Goal: Task Accomplishment & Management: Complete application form

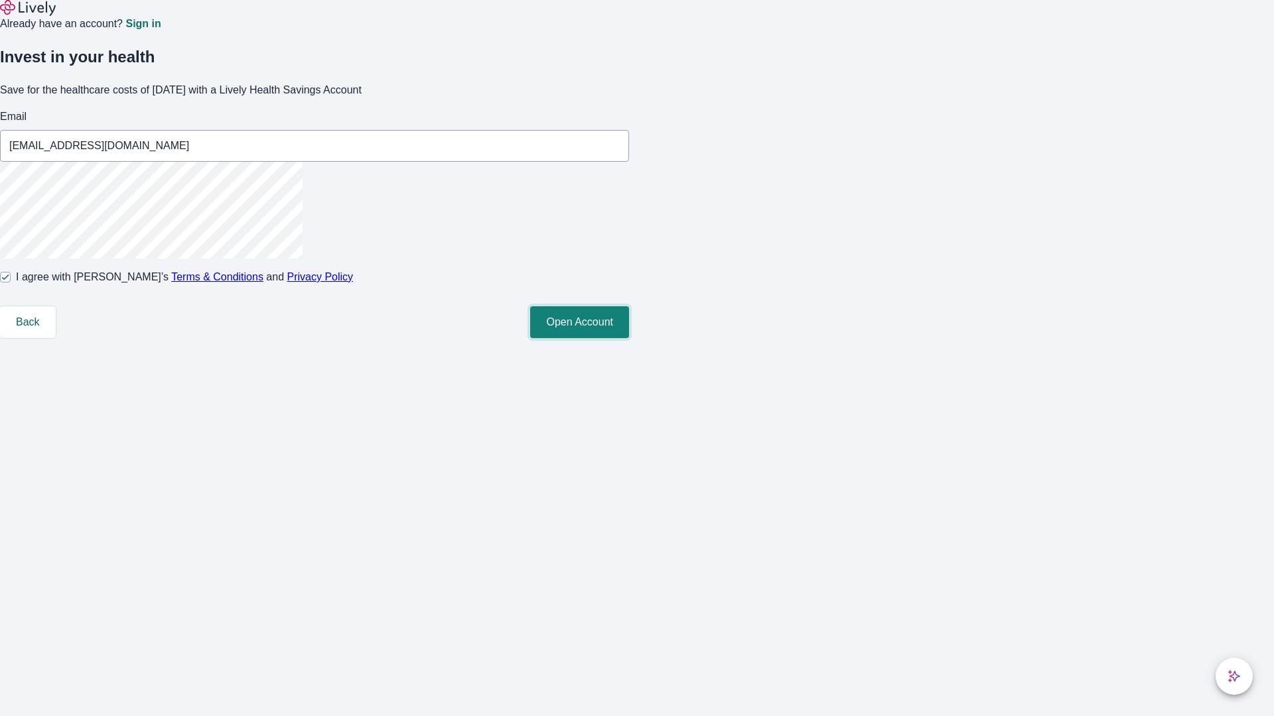
click at [629, 338] on button "Open Account" at bounding box center [579, 322] width 99 height 32
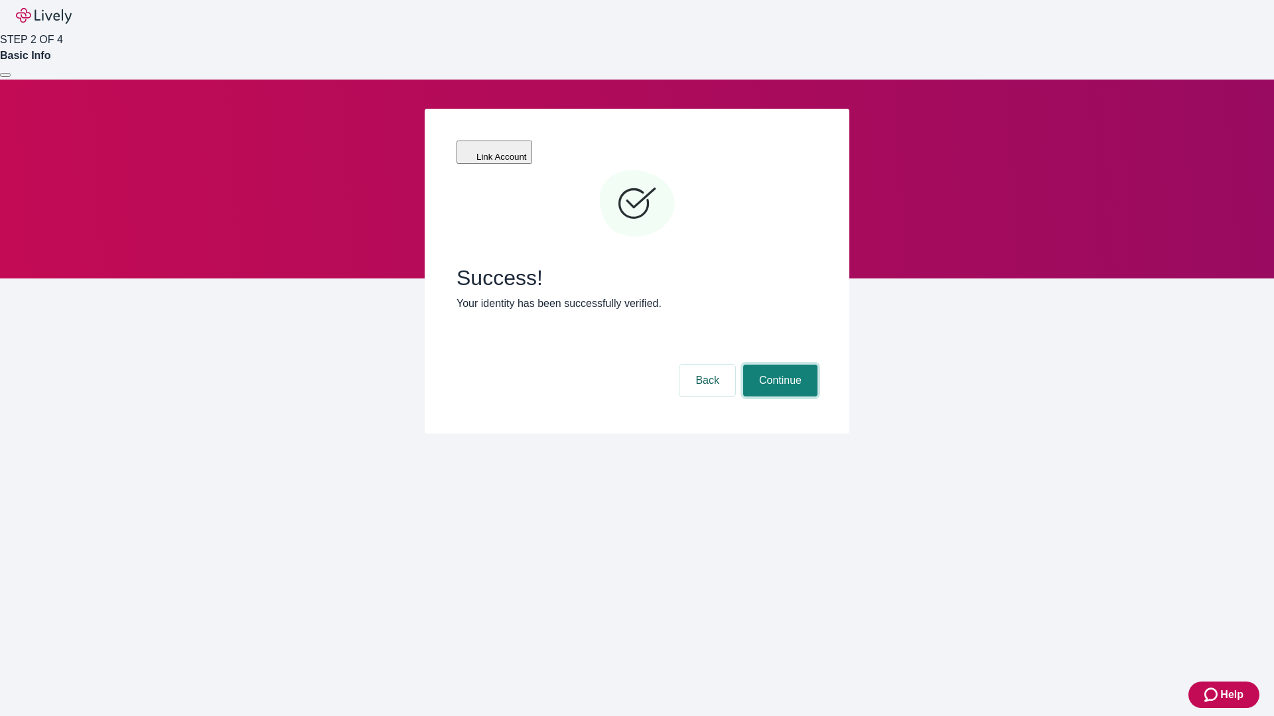
click at [778, 365] on button "Continue" at bounding box center [780, 381] width 74 height 32
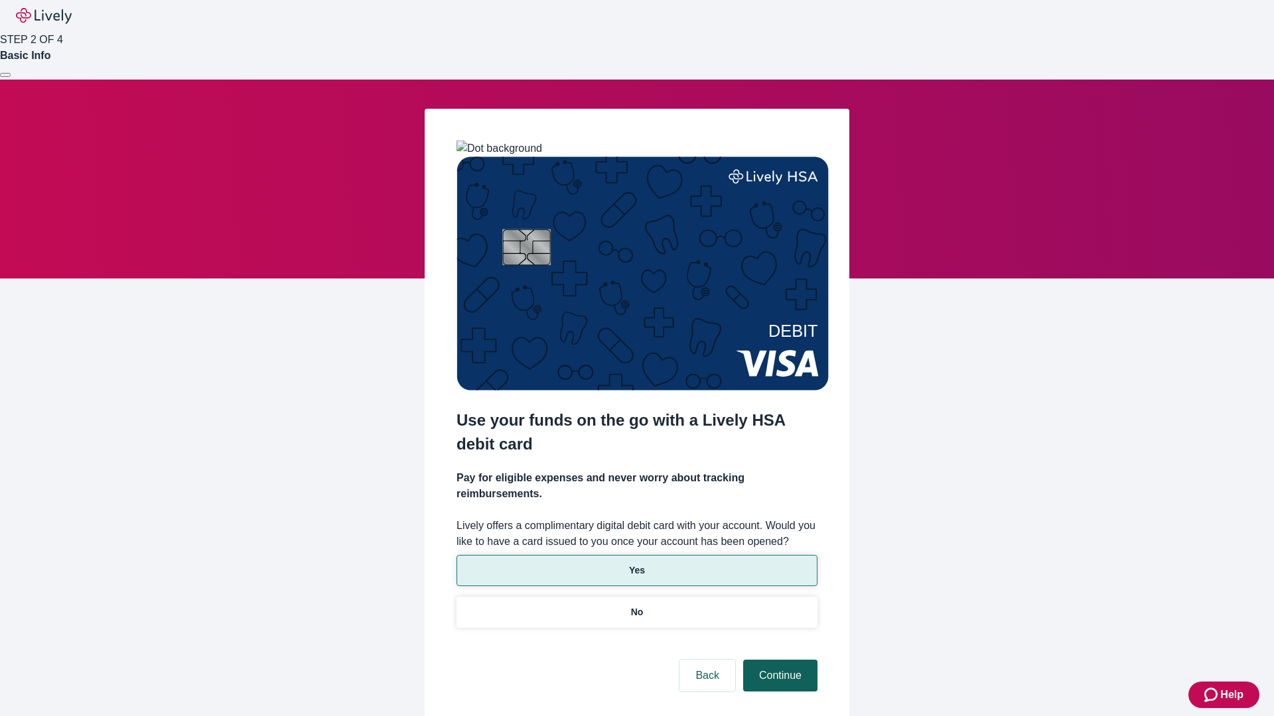
click at [636, 564] on p "Yes" at bounding box center [637, 571] width 16 height 14
click at [778, 660] on button "Continue" at bounding box center [780, 676] width 74 height 32
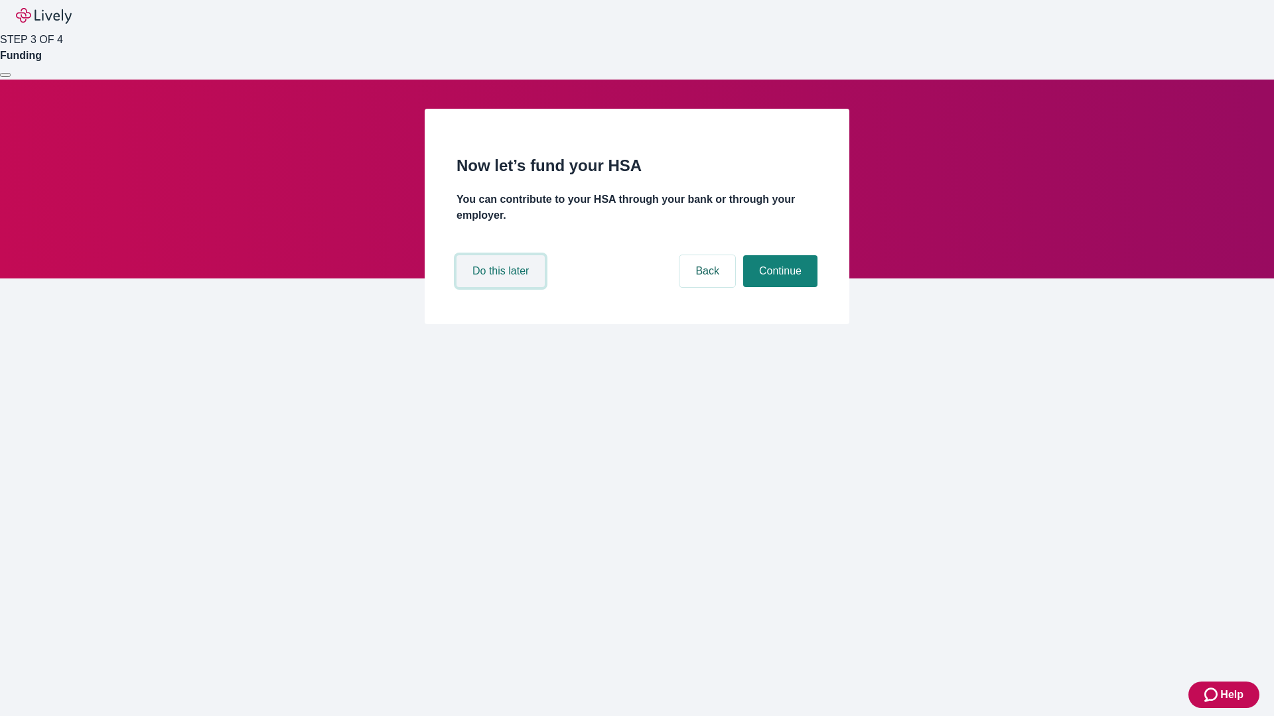
click at [502, 287] on button "Do this later" at bounding box center [500, 271] width 88 height 32
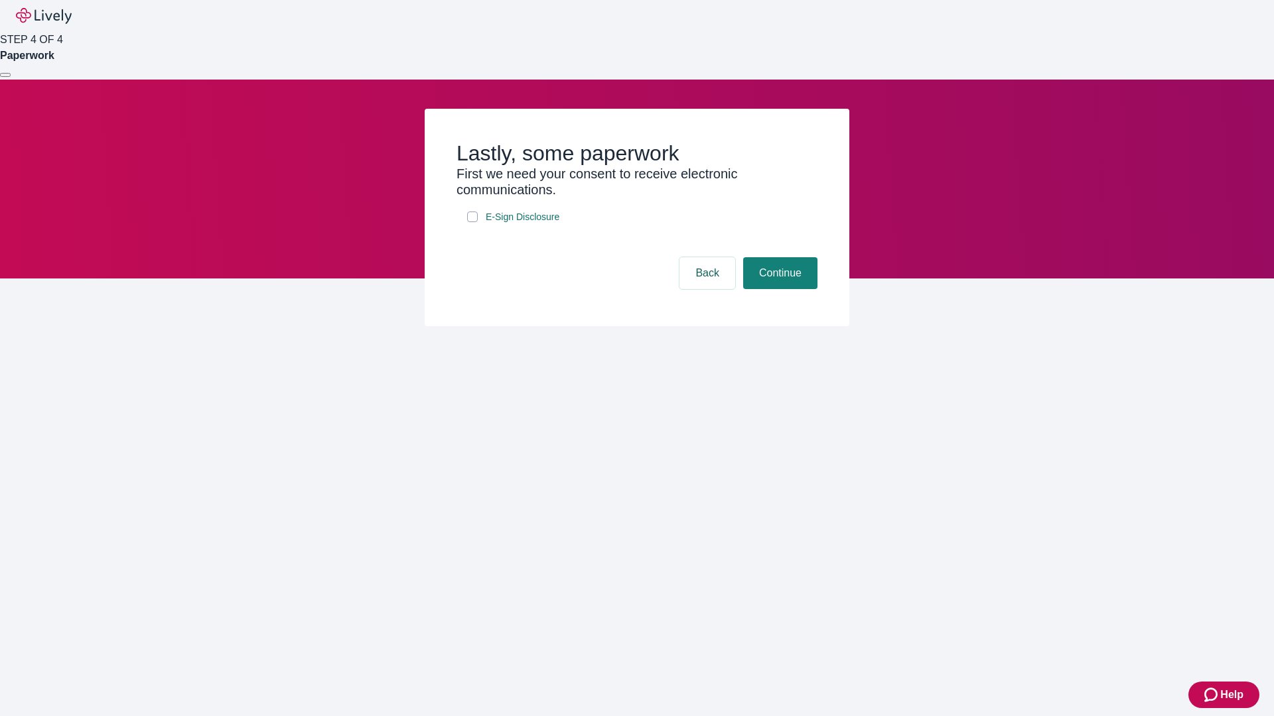
click at [472, 222] on input "E-Sign Disclosure" at bounding box center [472, 217] width 11 height 11
checkbox input "true"
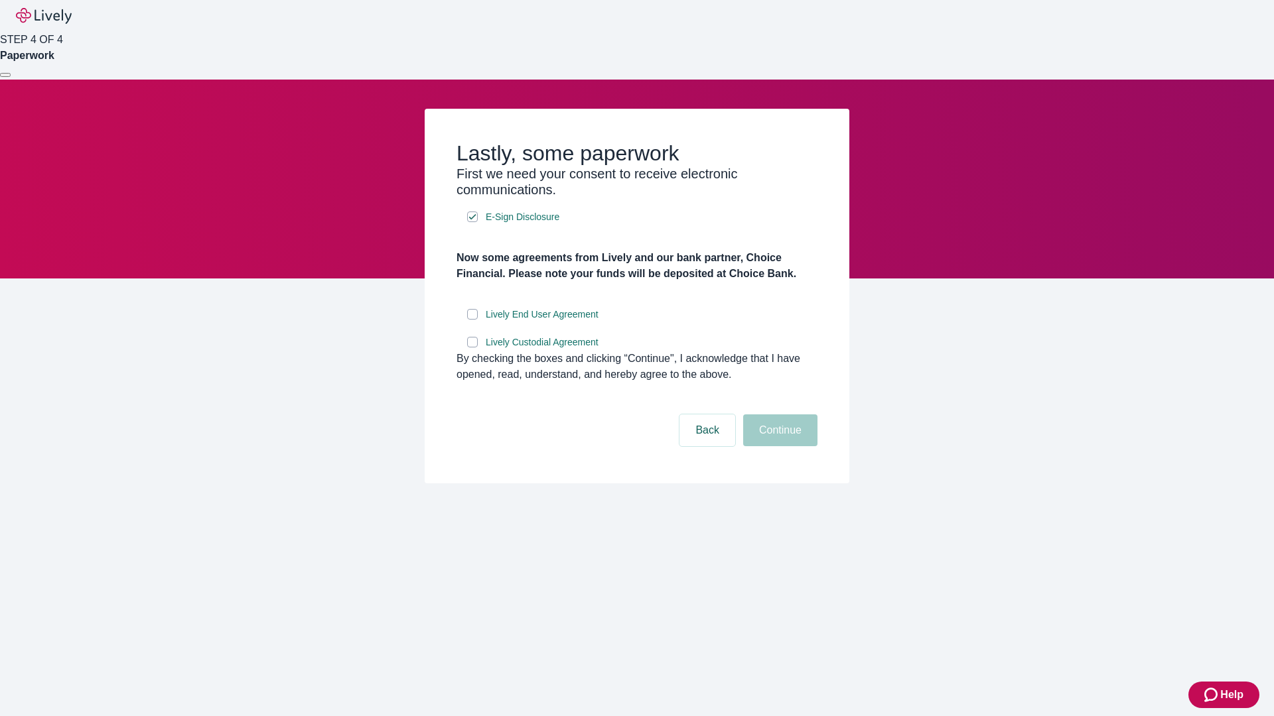
click at [472, 320] on input "Lively End User Agreement" at bounding box center [472, 314] width 11 height 11
checkbox input "true"
click at [472, 348] on input "Lively Custodial Agreement" at bounding box center [472, 342] width 11 height 11
checkbox input "true"
click at [778, 446] on button "Continue" at bounding box center [780, 431] width 74 height 32
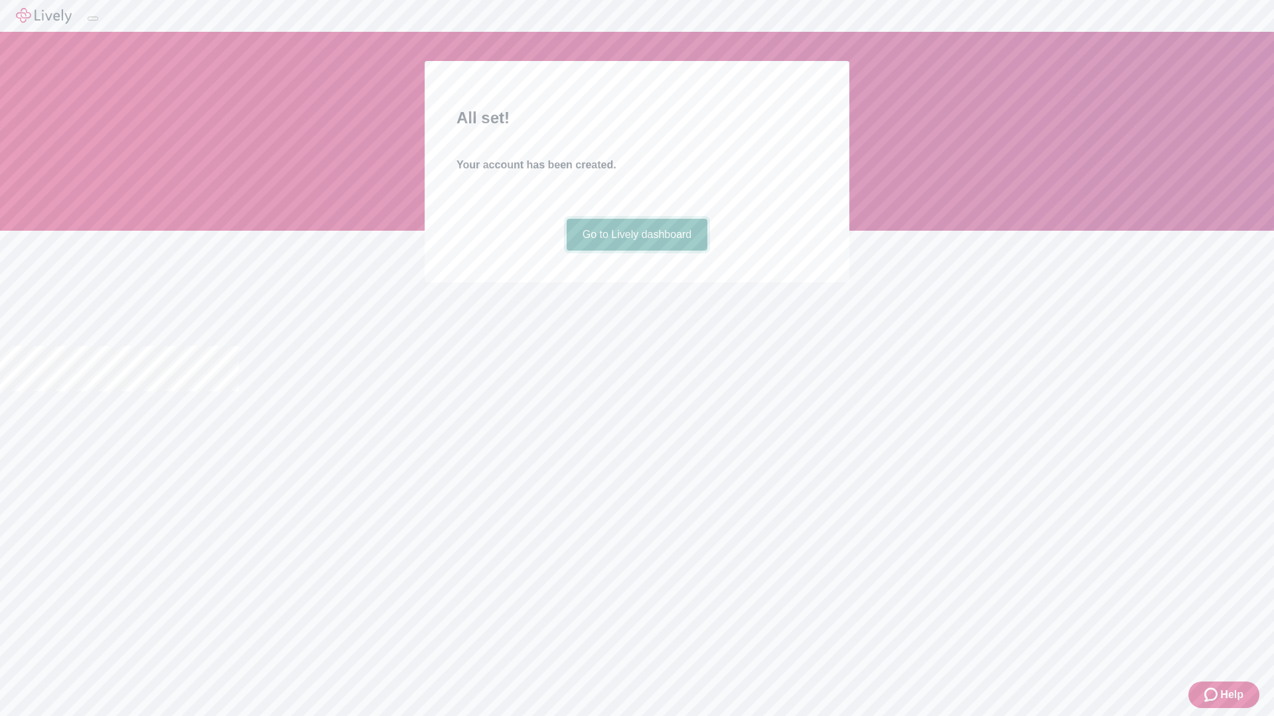
click at [636, 251] on link "Go to Lively dashboard" at bounding box center [636, 235] width 141 height 32
